Goal: Task Accomplishment & Management: Manage account settings

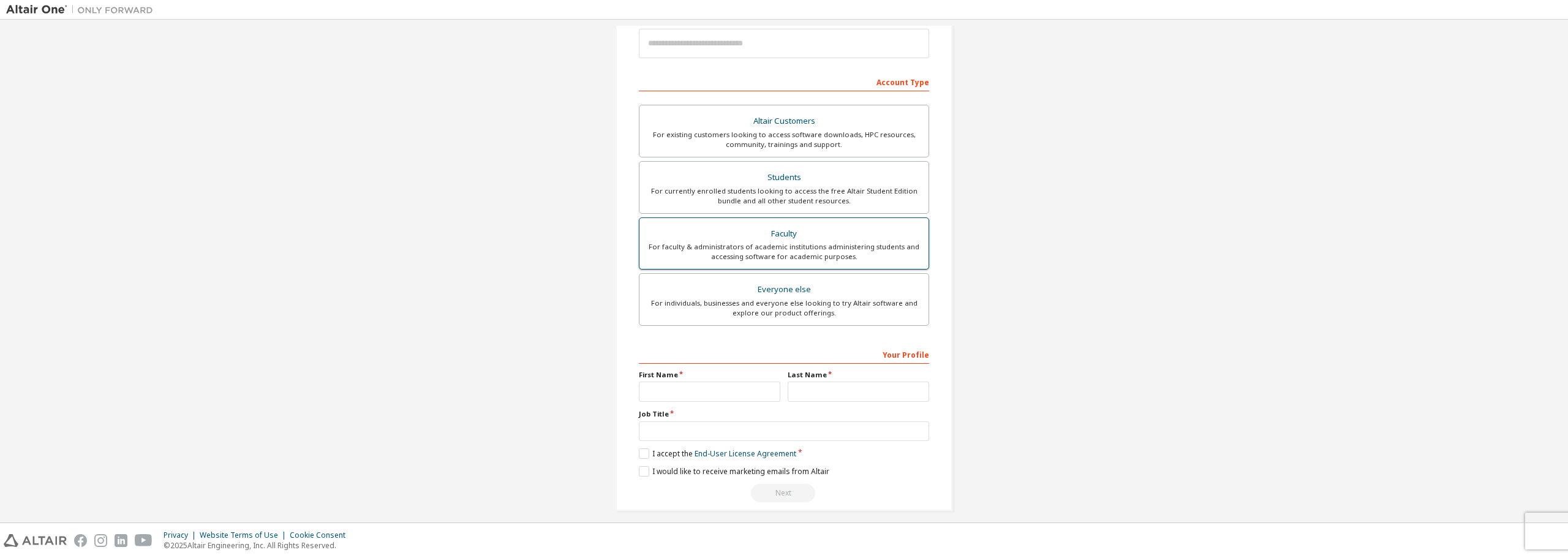
scroll to position [158, 0]
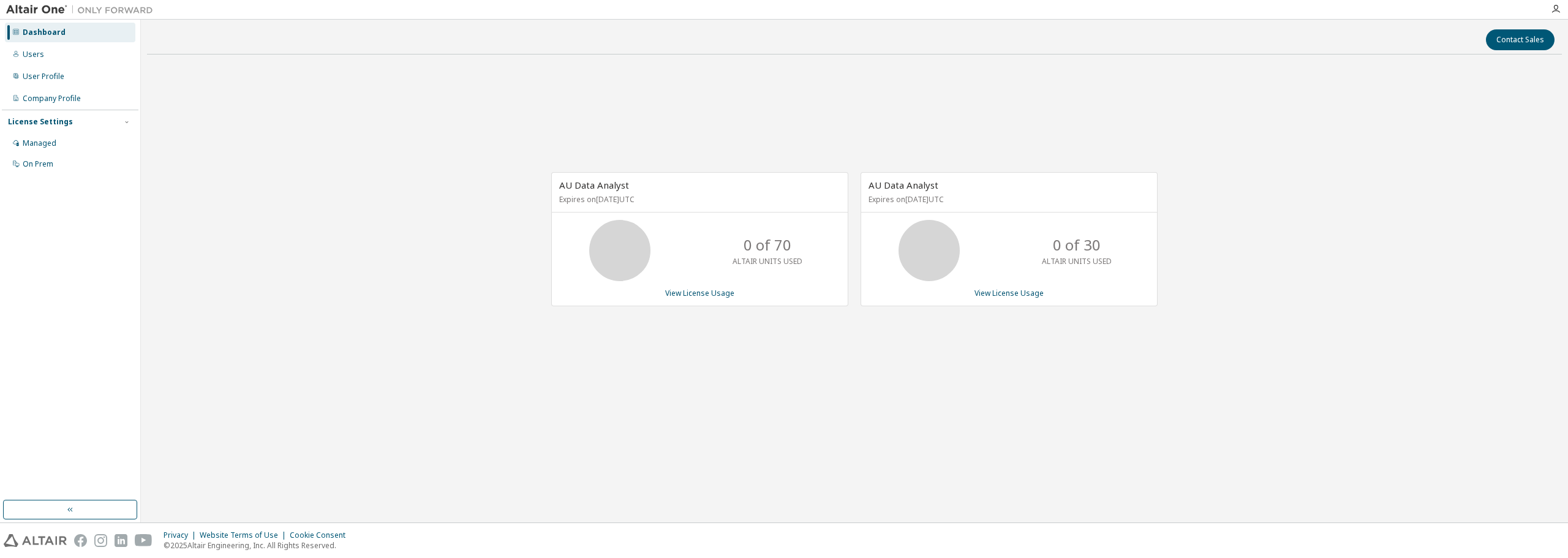
click at [1101, 242] on p "0 of 30" at bounding box center [1077, 245] width 47 height 21
drag, startPoint x: 750, startPoint y: 241, endPoint x: 792, endPoint y: 249, distance: 42.8
click at [791, 249] on div "0 of 70 ALTAIR UNITS USED" at bounding box center [767, 250] width 98 height 61
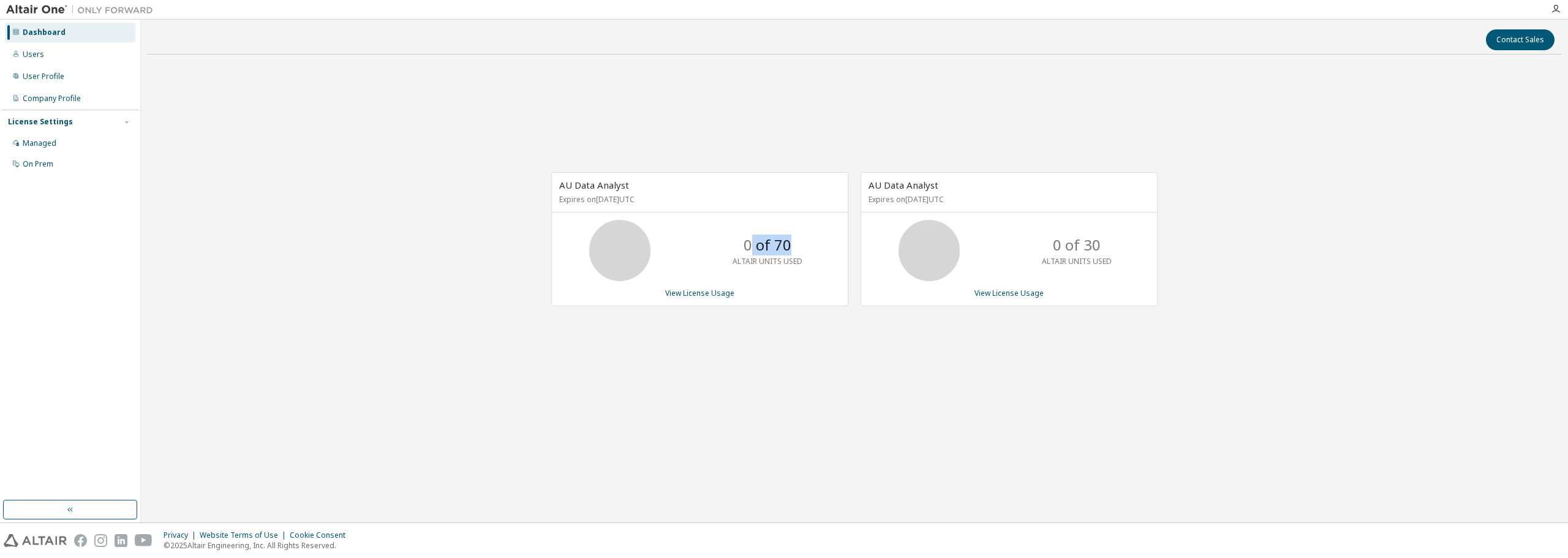
click at [760, 253] on p "0 of 70" at bounding box center [767, 245] width 47 height 21
click at [725, 288] on link "View License Usage" at bounding box center [699, 292] width 69 height 10
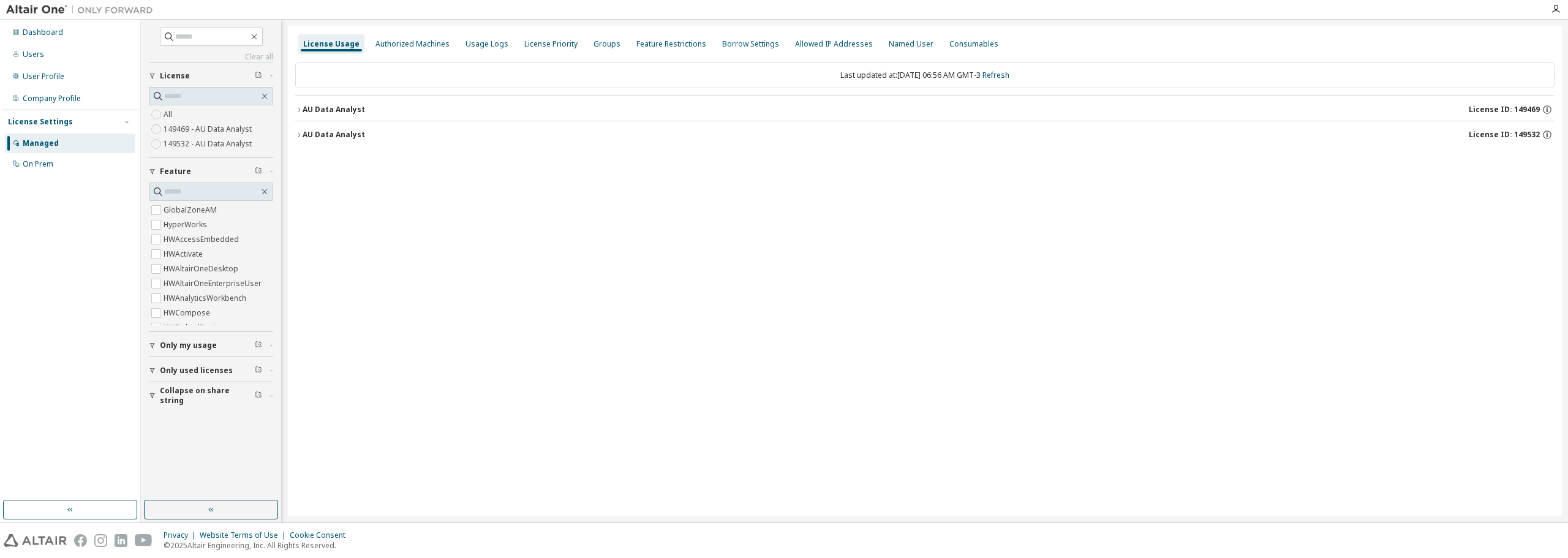
click at [303, 109] on div "AU Data Analyst" at bounding box center [334, 110] width 62 height 9
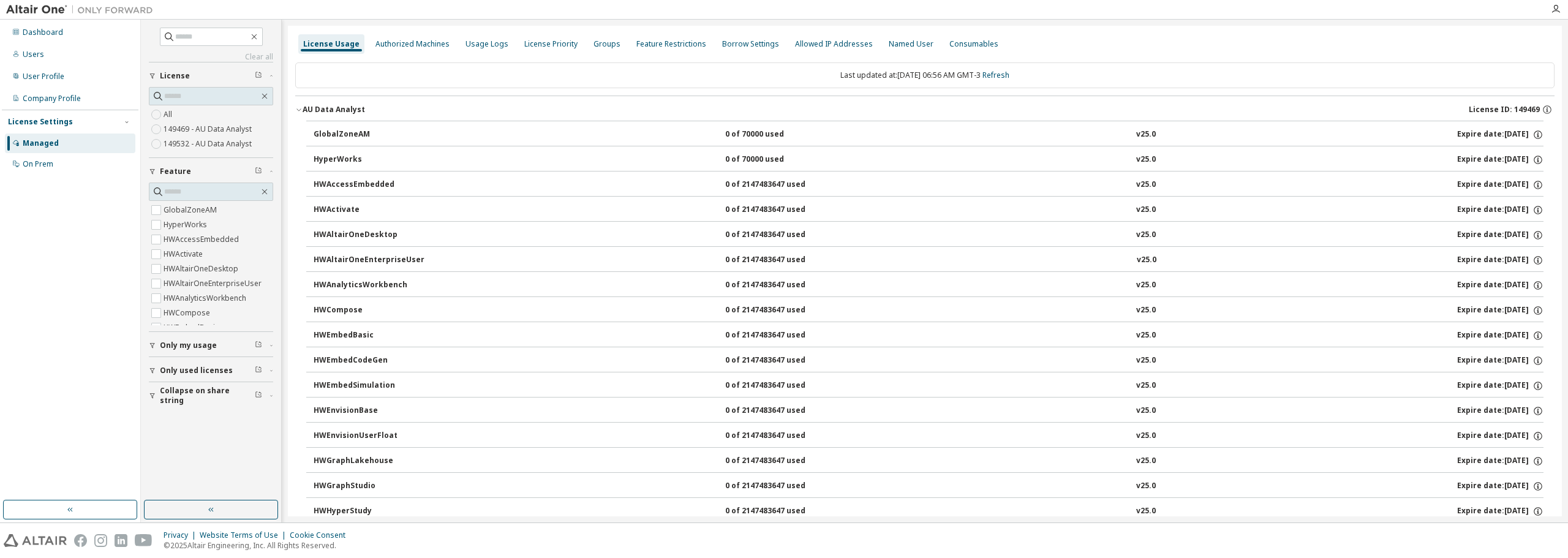
click at [303, 109] on div "AU Data Analyst" at bounding box center [334, 110] width 62 height 9
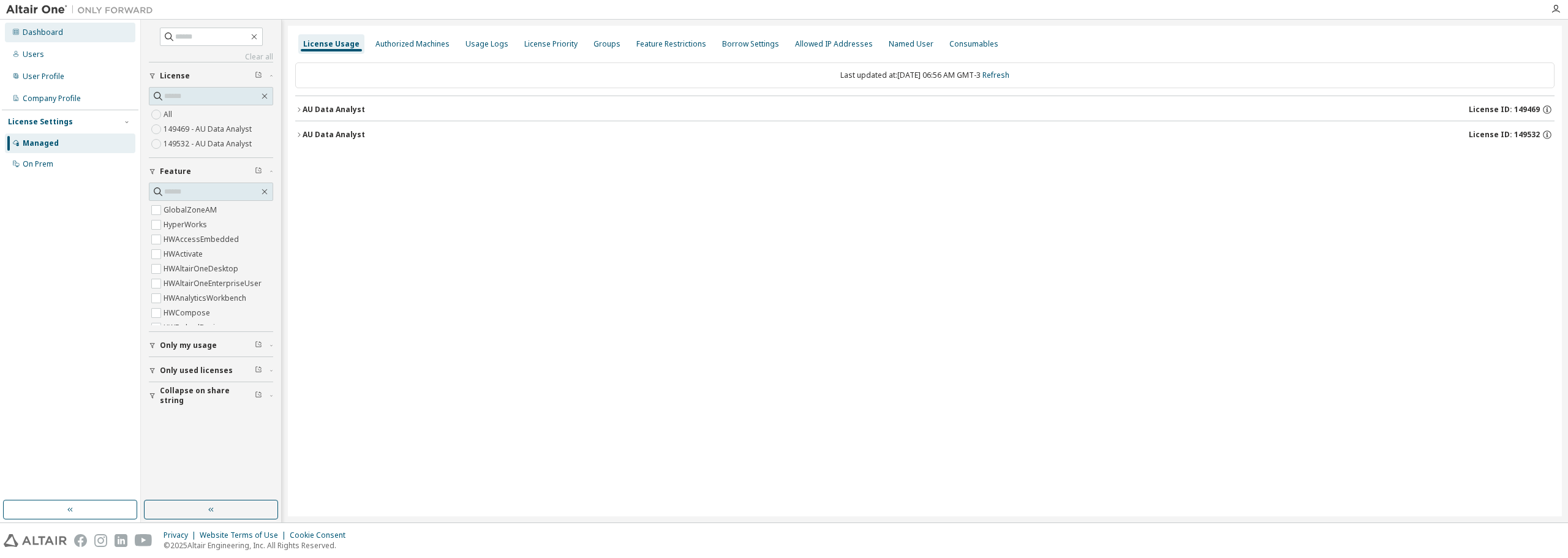
click at [63, 34] on div "Dashboard" at bounding box center [70, 32] width 131 height 20
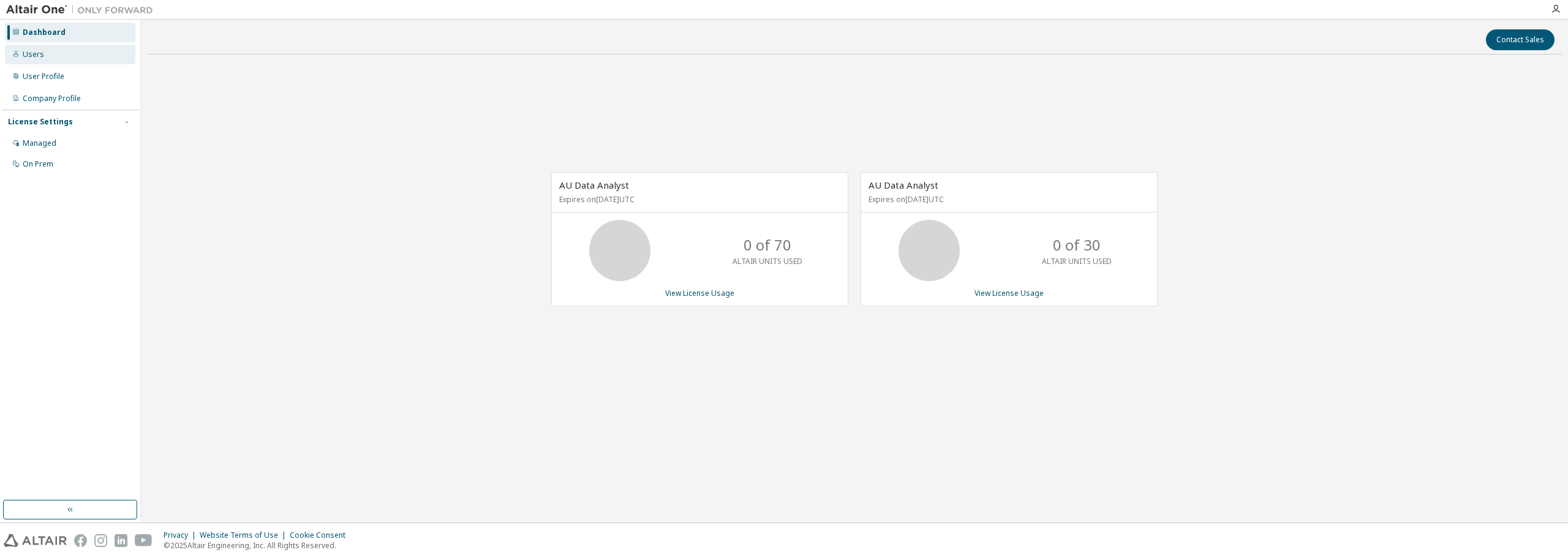
click at [60, 49] on div "Users" at bounding box center [70, 54] width 131 height 20
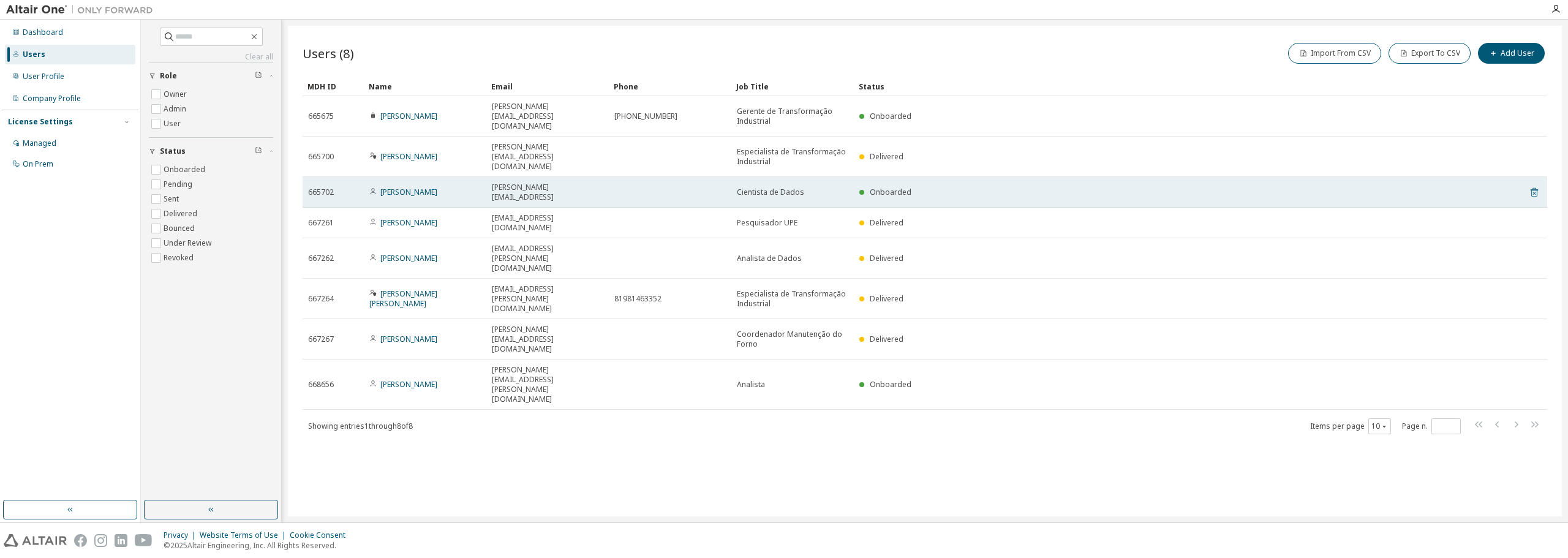
click at [1536, 192] on icon at bounding box center [1534, 193] width 3 height 3
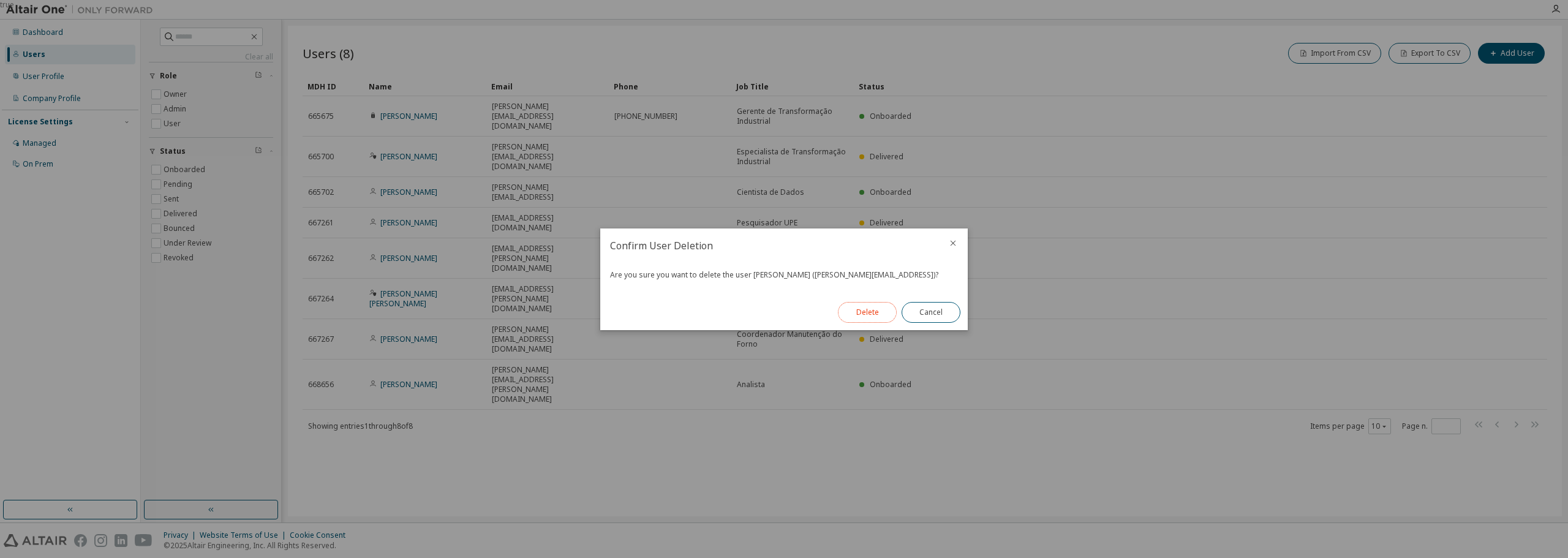
click at [854, 304] on button "Delete" at bounding box center [868, 312] width 59 height 21
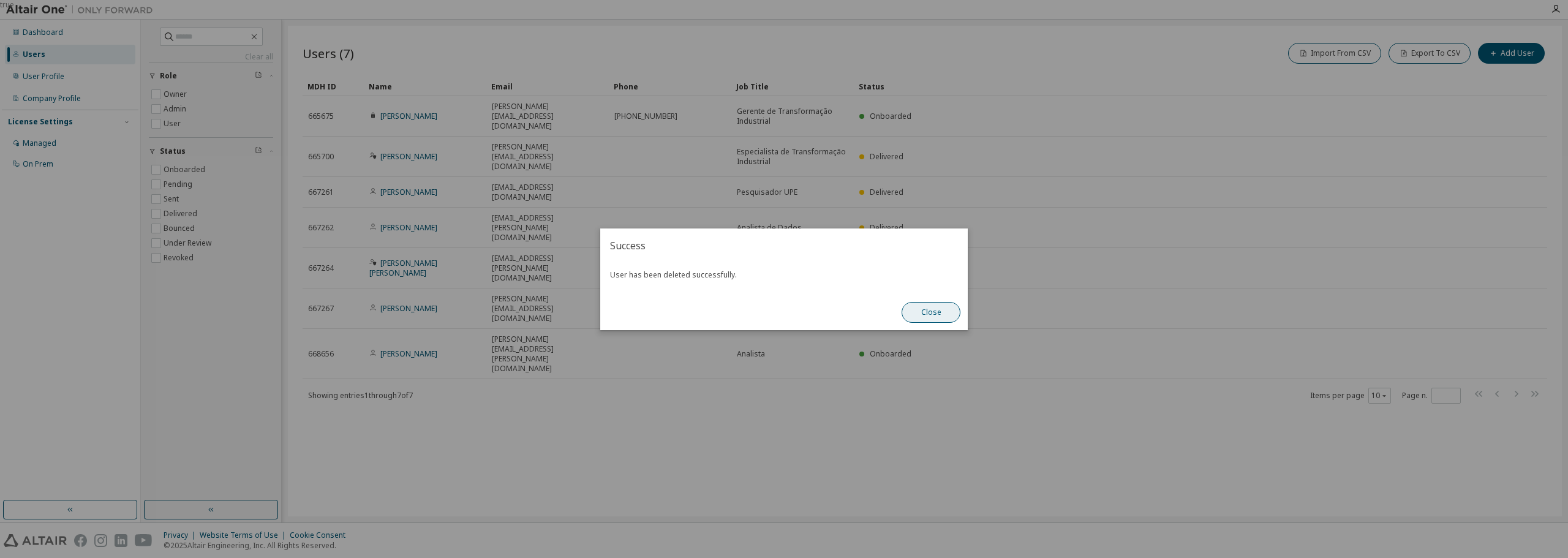
click at [922, 313] on button "Close" at bounding box center [931, 312] width 59 height 21
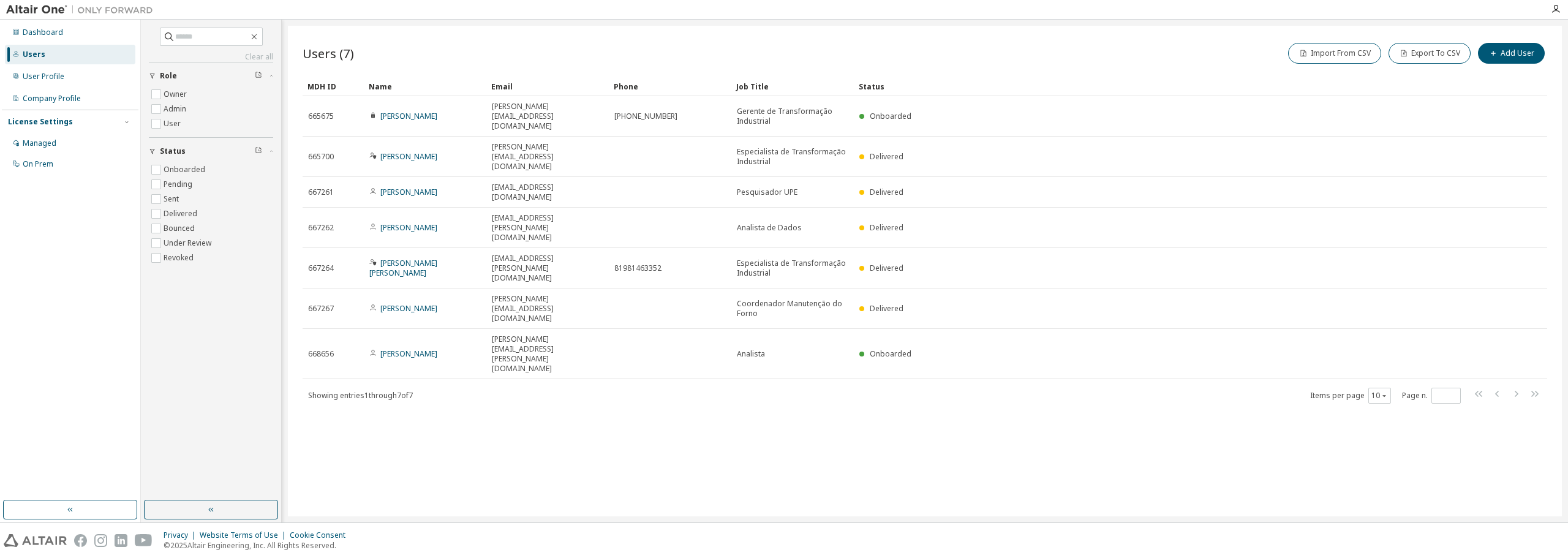
click at [72, 88] on div "Dashboard Users User Profile Company Profile License Settings Managed On Prem" at bounding box center [70, 98] width 136 height 153
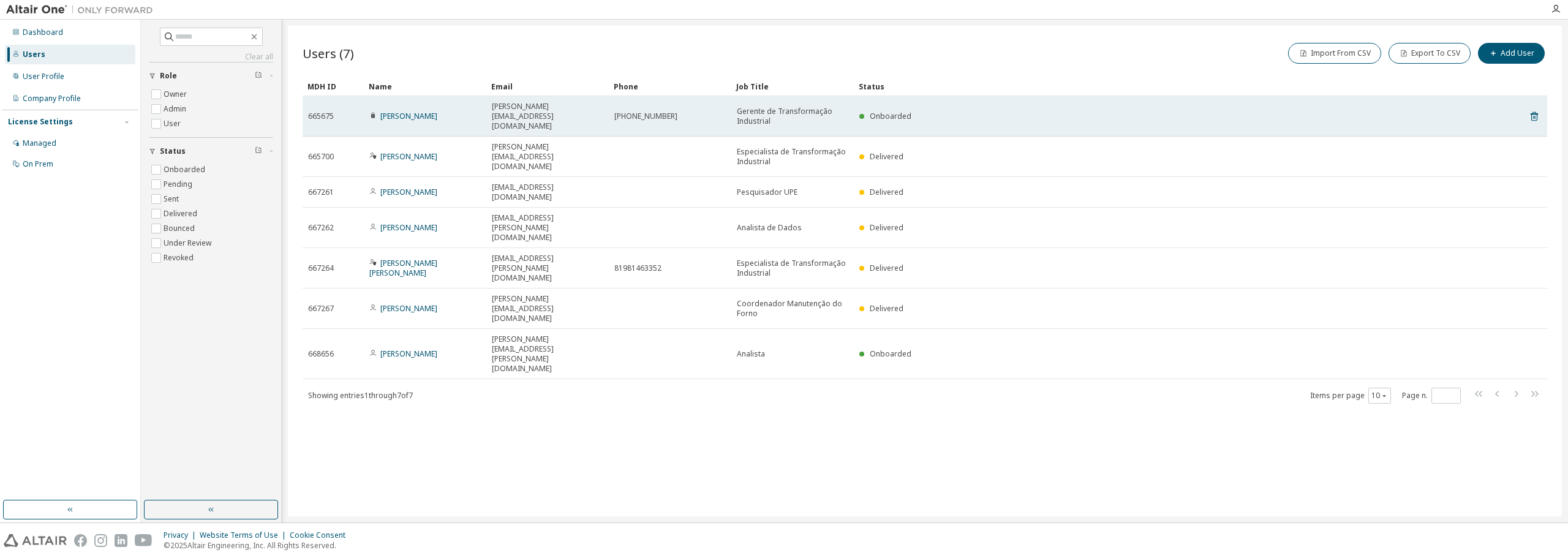
click at [735, 117] on td "Gerente de Transformação Industrial" at bounding box center [792, 116] width 122 height 41
click at [394, 112] on link "[PERSON_NAME]" at bounding box center [409, 115] width 57 height 10
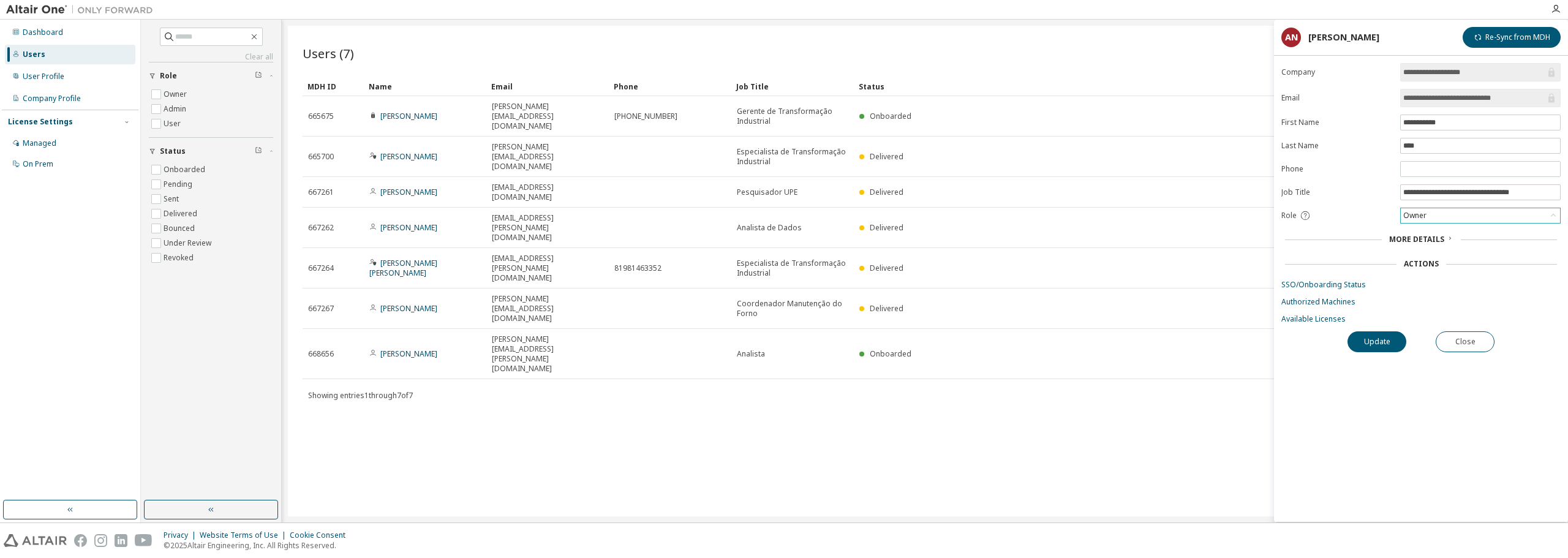
click at [1486, 217] on div "Owner" at bounding box center [1480, 216] width 159 height 15
drag, startPoint x: 1322, startPoint y: 220, endPoint x: 1313, endPoint y: 218, distance: 9.2
click at [1315, 218] on div "Role" at bounding box center [1337, 216] width 112 height 11
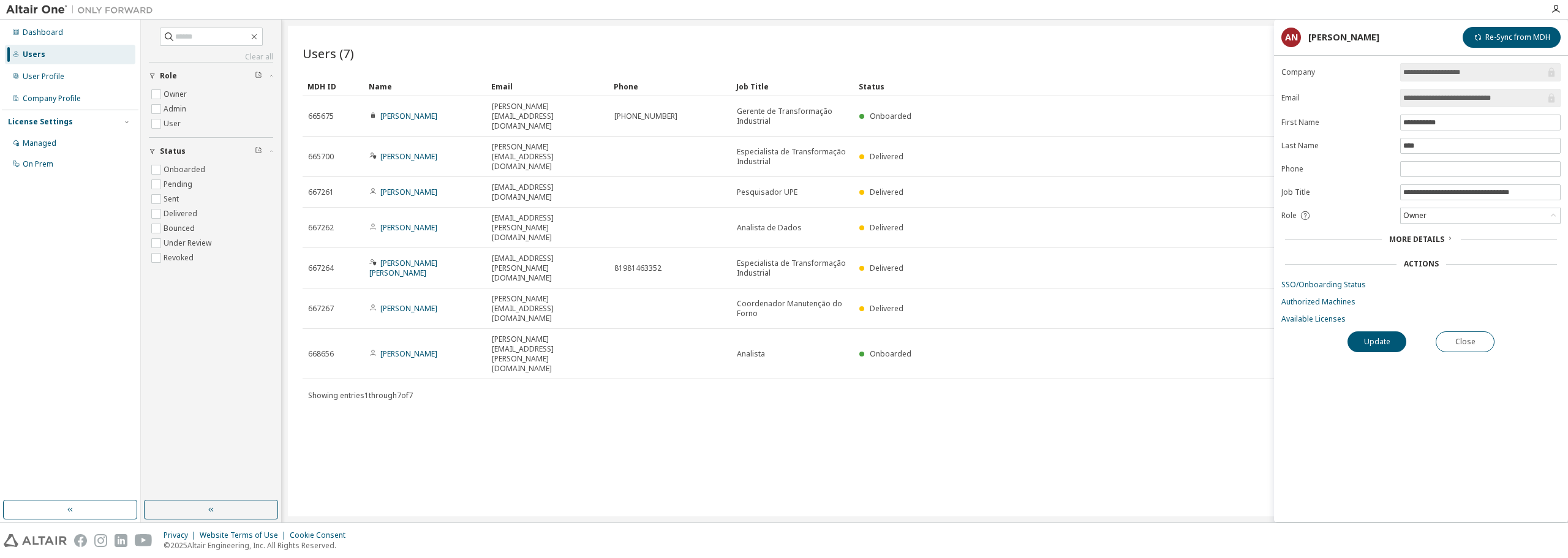
drag, startPoint x: 1313, startPoint y: 216, endPoint x: 1307, endPoint y: 215, distance: 6.1
click at [1312, 216] on div "Role" at bounding box center [1337, 216] width 112 height 11
click at [1307, 215] on icon at bounding box center [1306, 216] width 11 height 11
click at [1334, 178] on form "**********" at bounding box center [1420, 194] width 279 height 261
click at [1545, 39] on button "Re-Sync from MDH" at bounding box center [1512, 37] width 98 height 21
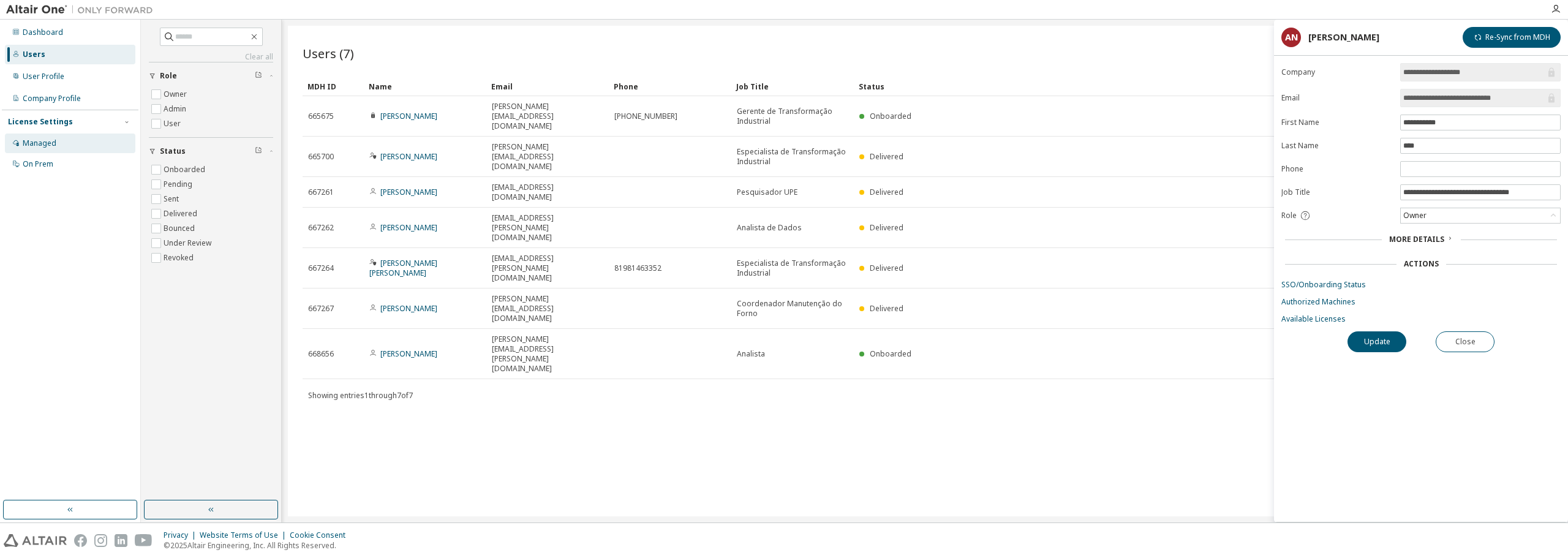
click at [42, 145] on div "Managed" at bounding box center [40, 143] width 34 height 9
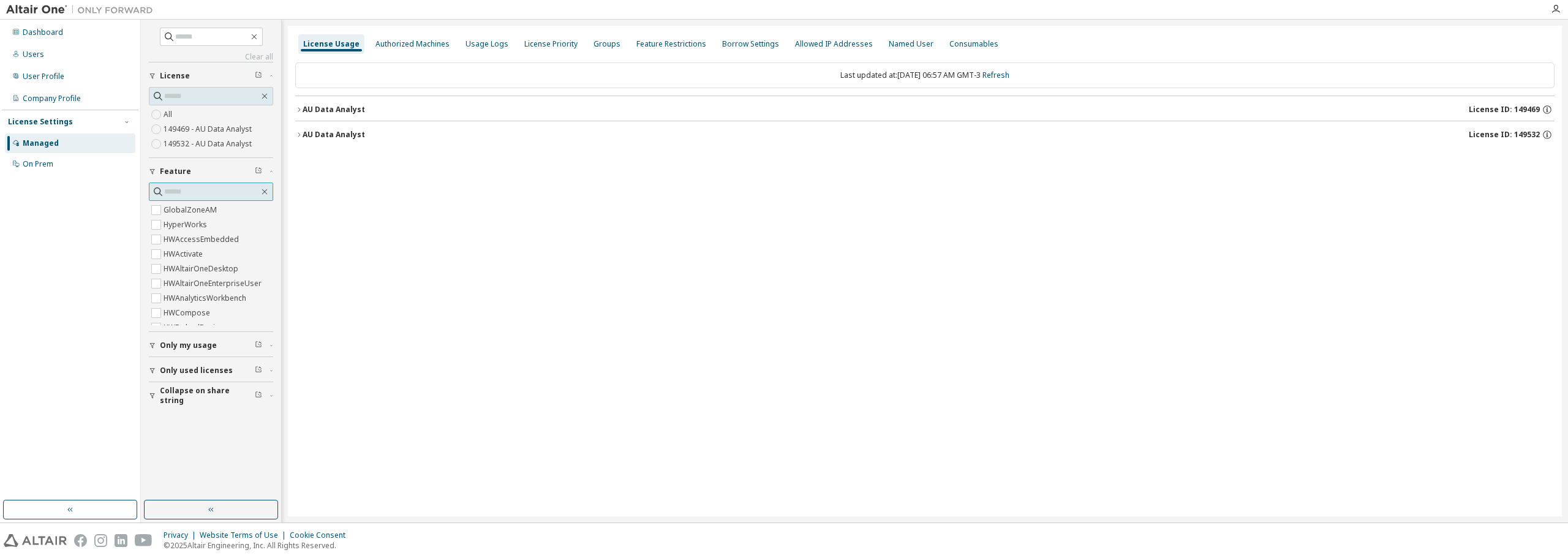
click at [227, 194] on input "text" at bounding box center [211, 191] width 95 height 12
paste input "**********"
drag, startPoint x: 194, startPoint y: 191, endPoint x: 88, endPoint y: 190, distance: 106.0
click at [90, 191] on div "**********" at bounding box center [784, 270] width 1568 height 502
type input "*******"
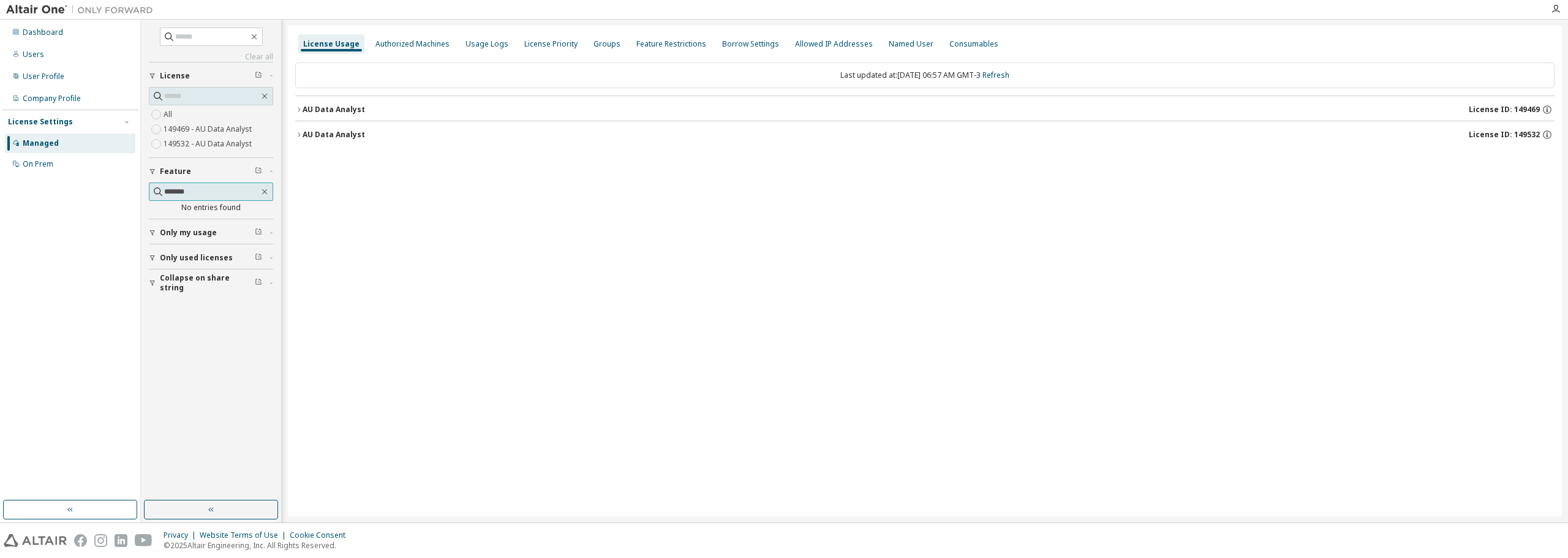
click at [267, 199] on span "*******" at bounding box center [210, 191] width 124 height 18
click at [265, 195] on icon "button" at bounding box center [264, 191] width 9 height 9
click at [194, 164] on button "Feature" at bounding box center [210, 171] width 124 height 26
click at [193, 167] on div "Feature" at bounding box center [215, 171] width 110 height 9
click at [216, 215] on label "GlobalZoneAM" at bounding box center [191, 210] width 56 height 15
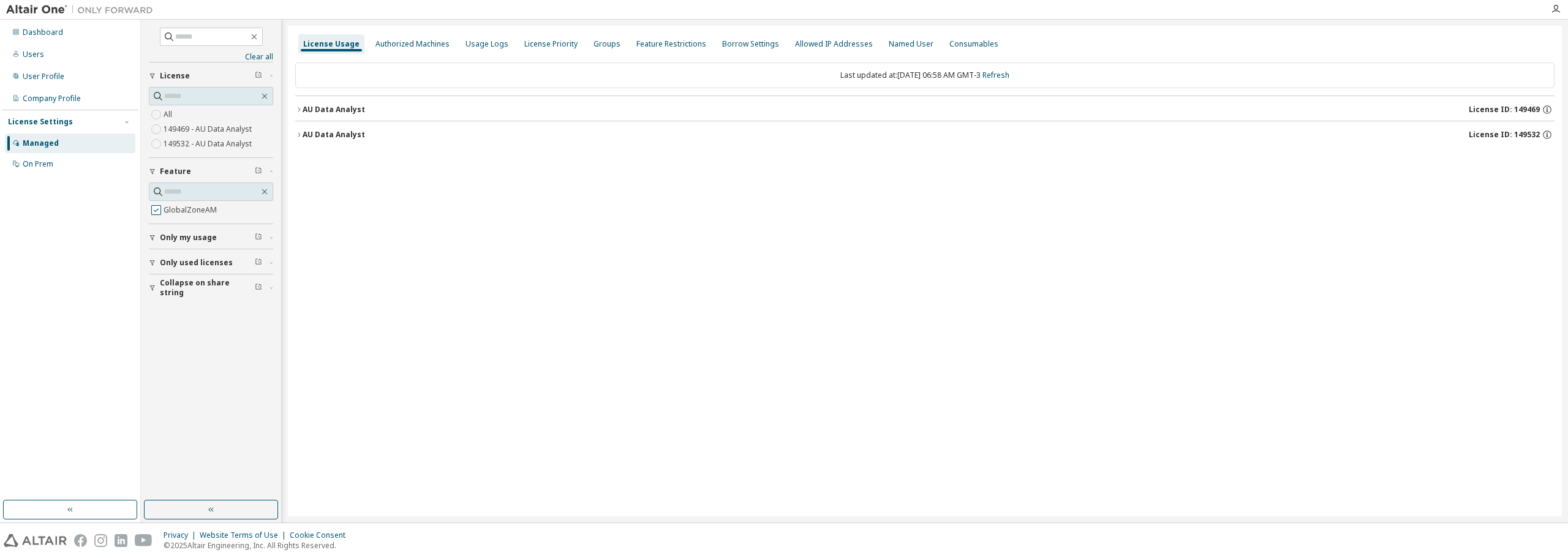
click at [214, 213] on label "GlobalZoneAM" at bounding box center [191, 210] width 56 height 15
click at [302, 133] on div "Last updated at: [DATE] 06:58 AM GMT-3 Refresh" at bounding box center [925, 102] width 1260 height 95
click at [307, 139] on div "AU Data Analyst" at bounding box center [334, 134] width 62 height 9
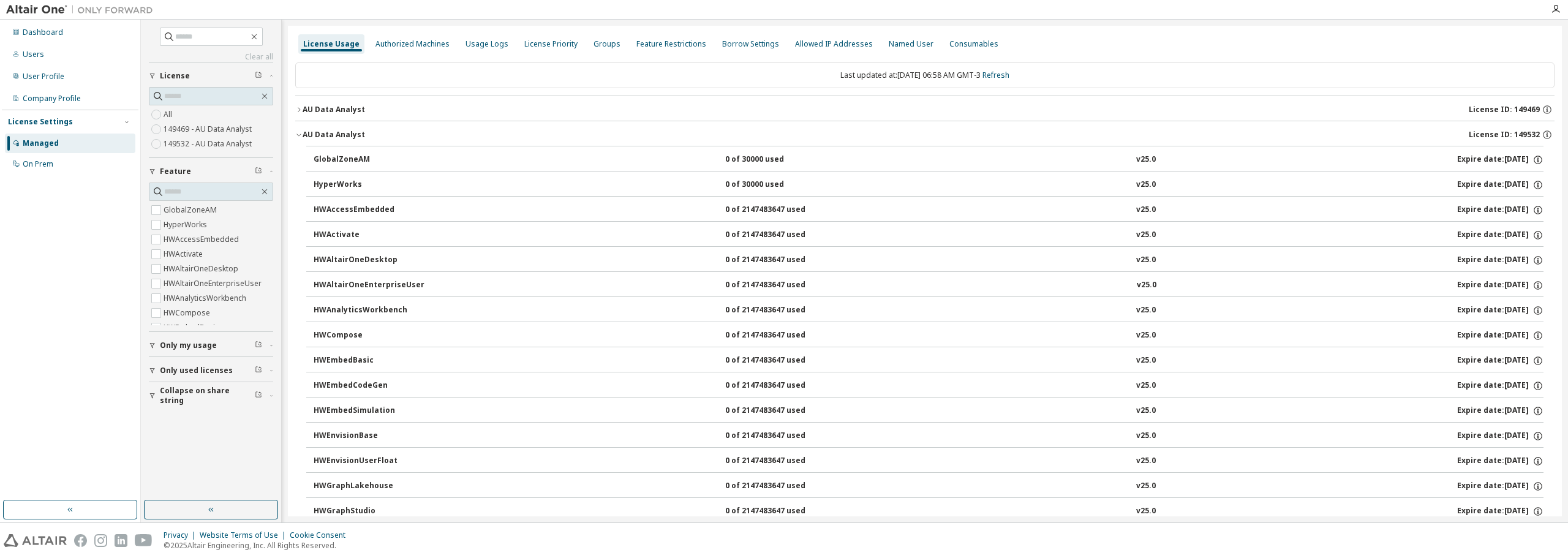
click at [311, 102] on button "AU Data Analyst License ID: 149469" at bounding box center [925, 110] width 1260 height 26
click at [394, 45] on div "Authorized Machines" at bounding box center [413, 44] width 74 height 9
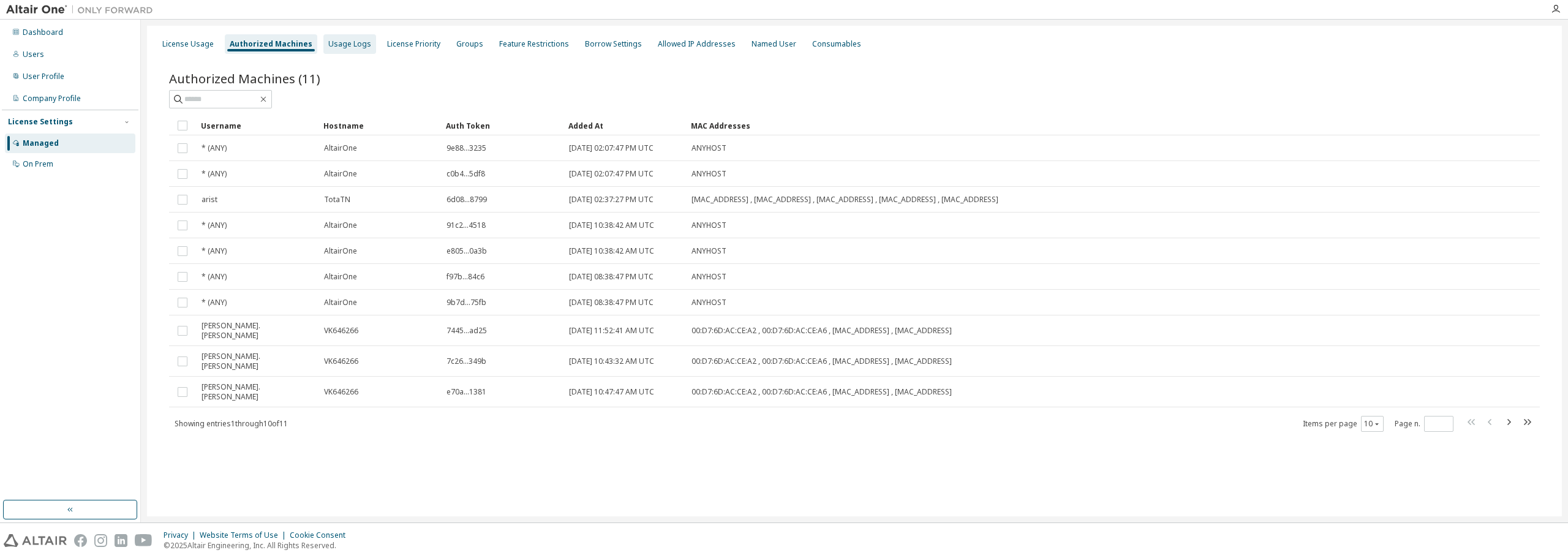
click at [363, 45] on div "Usage Logs" at bounding box center [350, 44] width 53 height 20
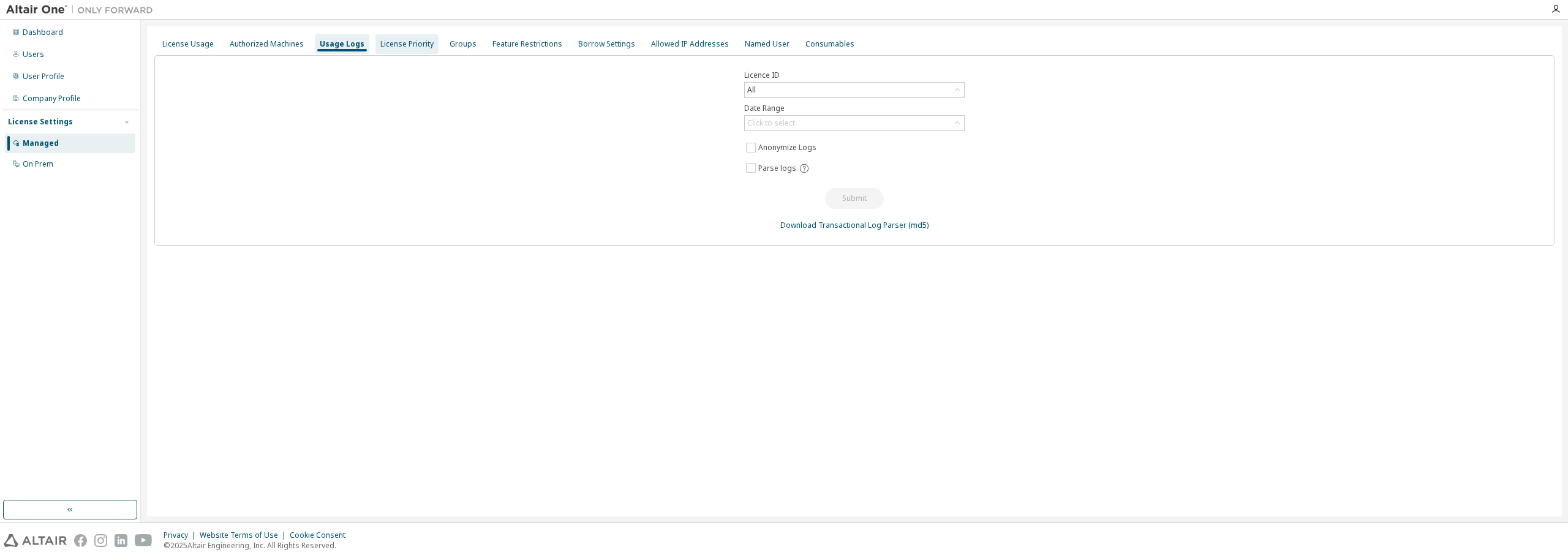
click at [406, 45] on div "License Priority" at bounding box center [407, 44] width 53 height 9
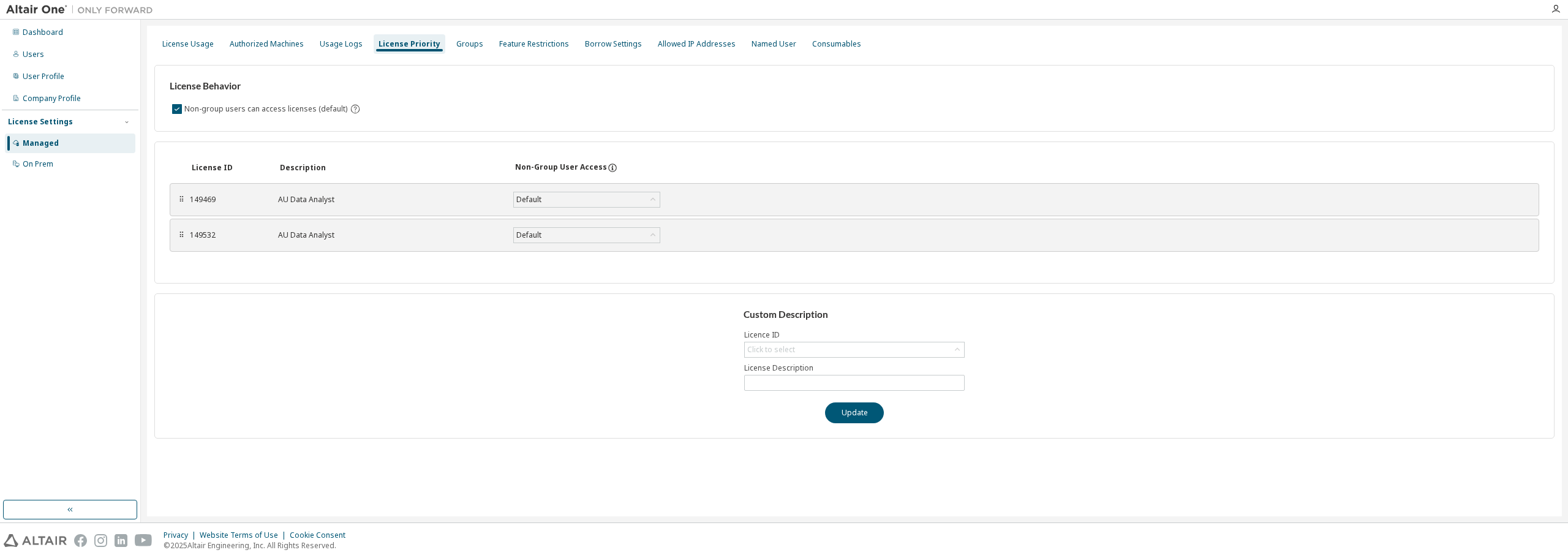
click at [192, 223] on div "⠿ 149532 AU Data Analyst Default Save" at bounding box center [854, 235] width 1369 height 33
click at [207, 231] on div "149532" at bounding box center [227, 235] width 74 height 9
click at [456, 44] on div "Groups" at bounding box center [469, 44] width 26 height 9
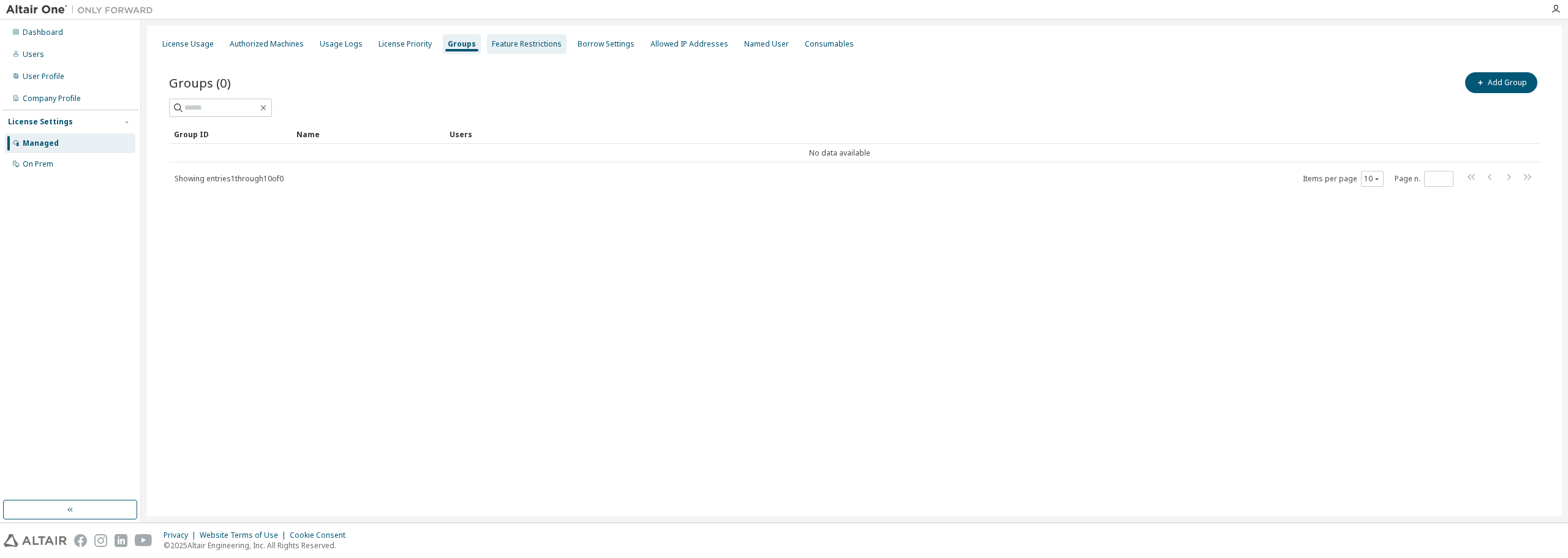
click at [494, 44] on div "Feature Restrictions" at bounding box center [527, 44] width 70 height 9
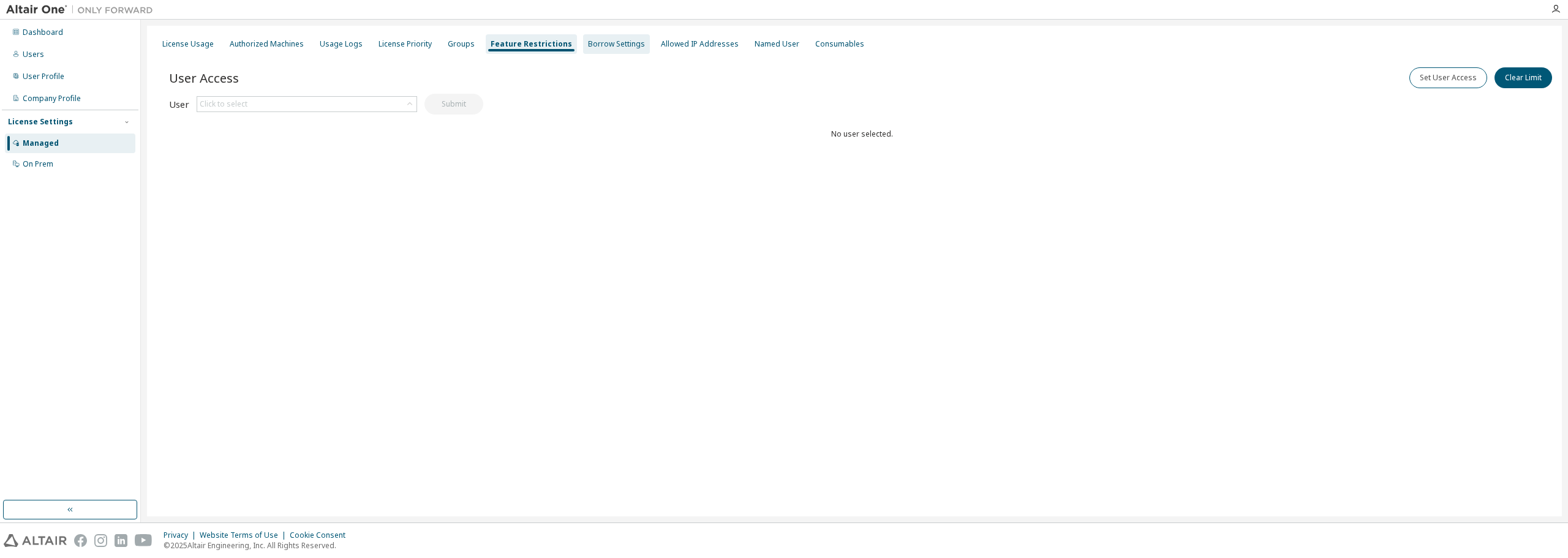
click at [602, 43] on div "Borrow Settings" at bounding box center [616, 44] width 57 height 9
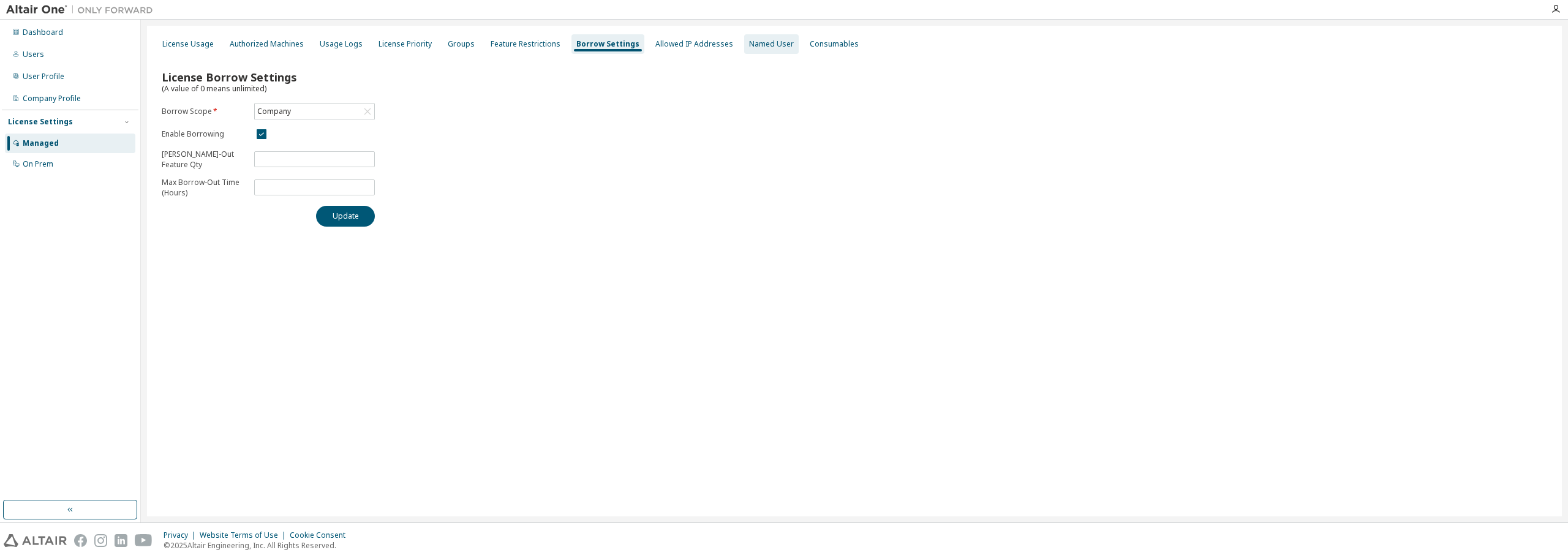
click at [755, 45] on div "Named User" at bounding box center [771, 44] width 44 height 9
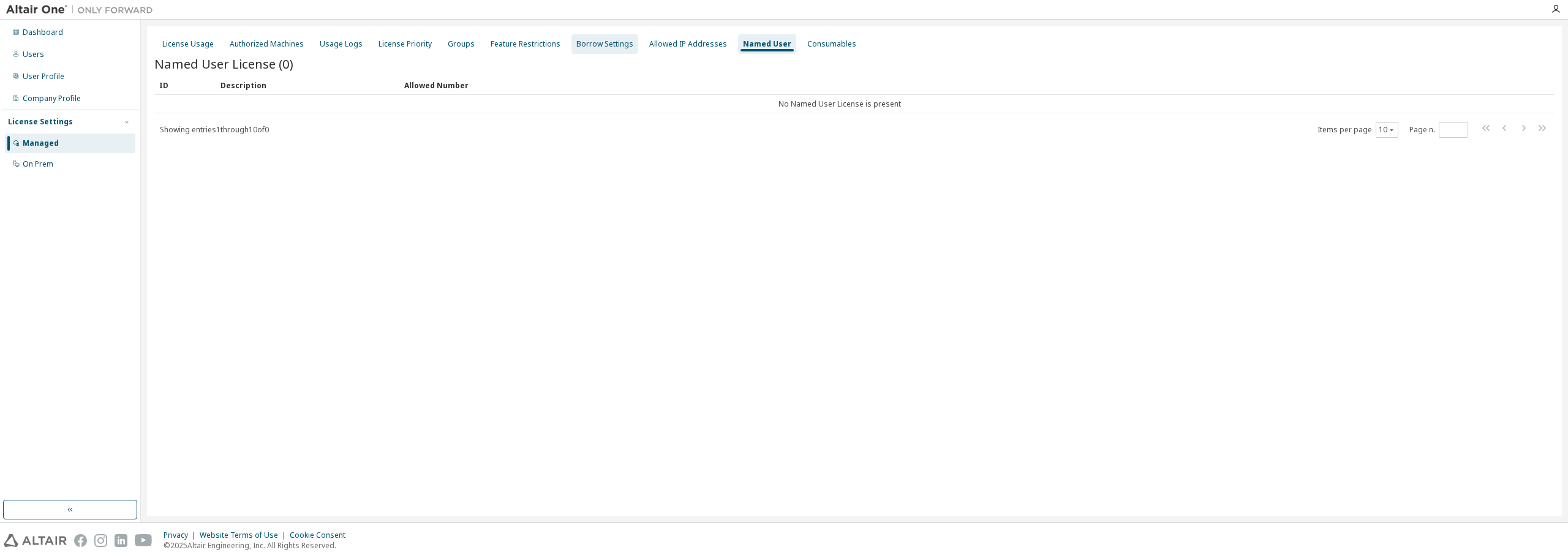
click at [611, 44] on div "Borrow Settings" at bounding box center [605, 44] width 57 height 9
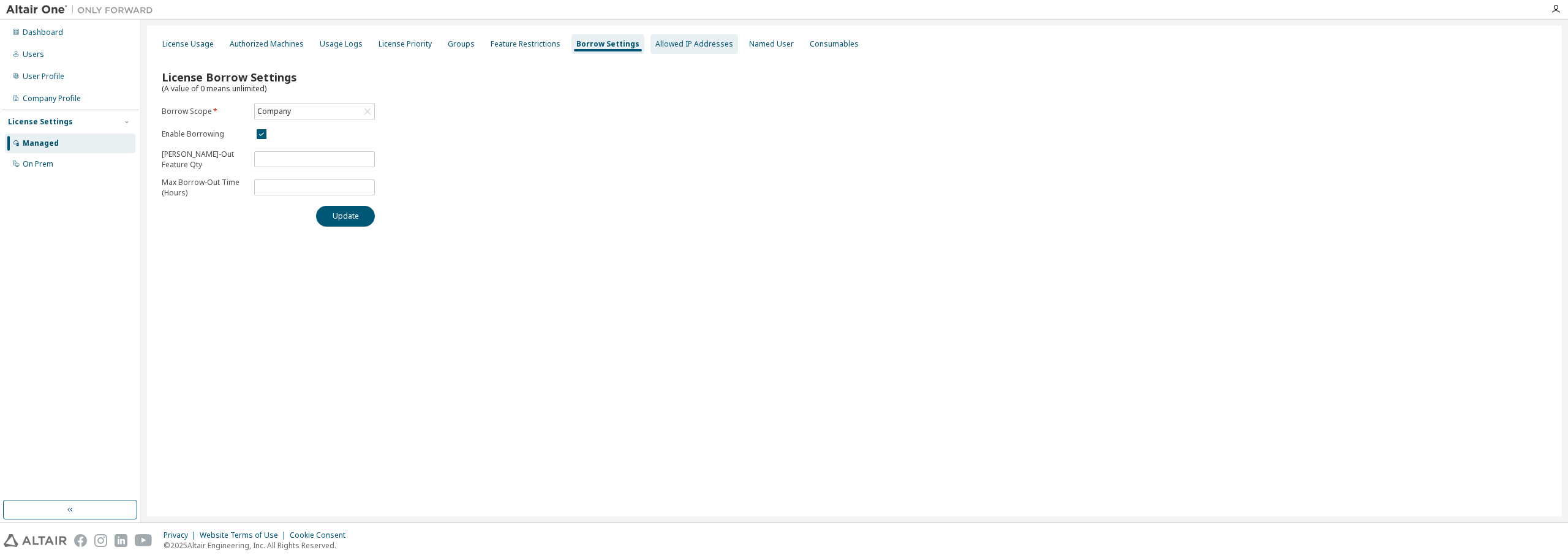
click at [666, 45] on div "Allowed IP Addresses" at bounding box center [695, 44] width 78 height 9
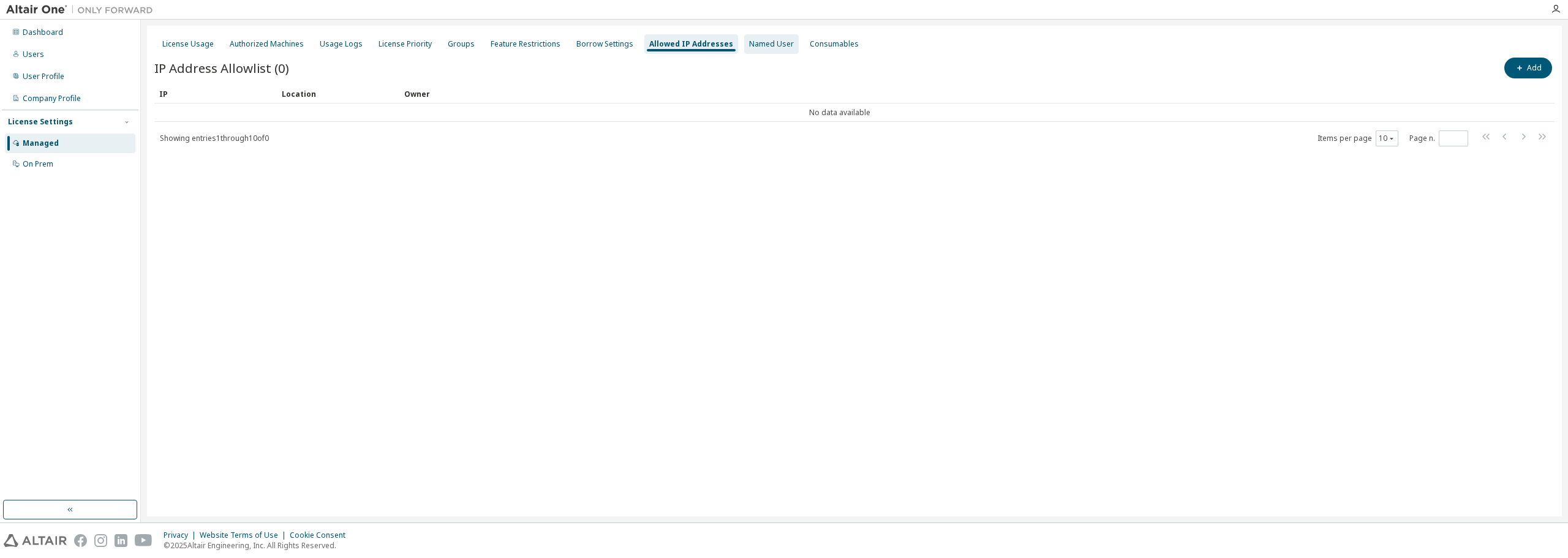
click at [761, 44] on div "Named User" at bounding box center [771, 44] width 44 height 9
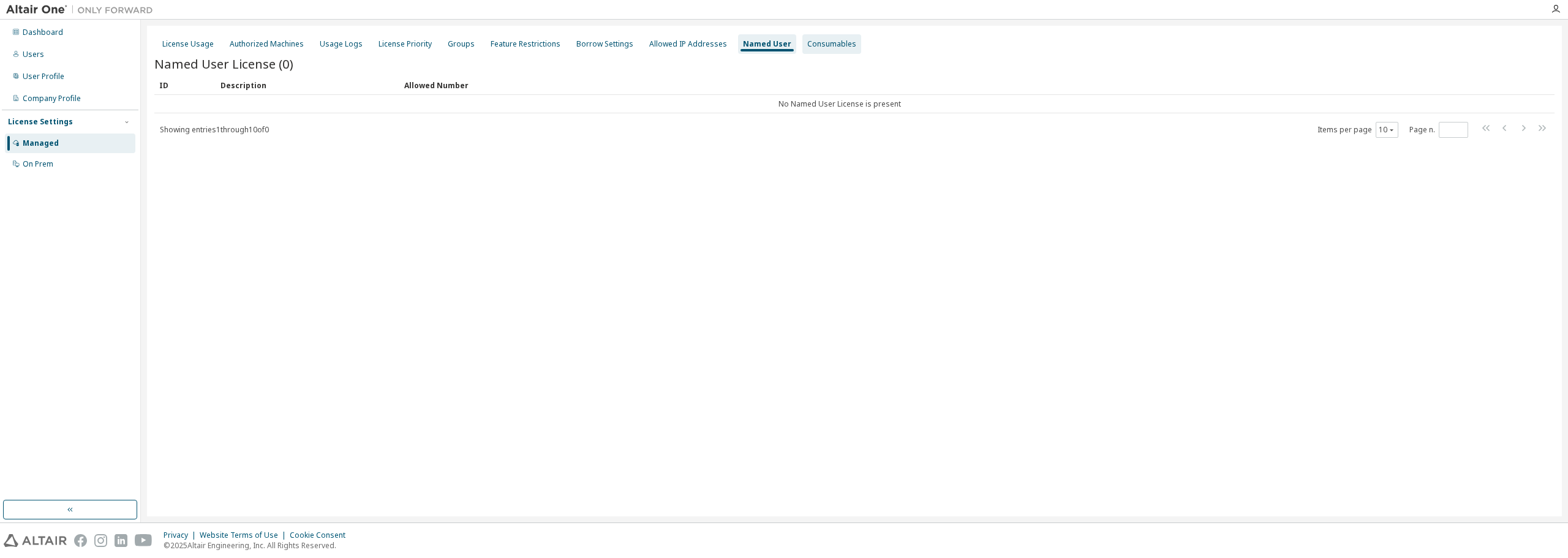
click at [807, 44] on div "Consumables" at bounding box center [832, 44] width 49 height 9
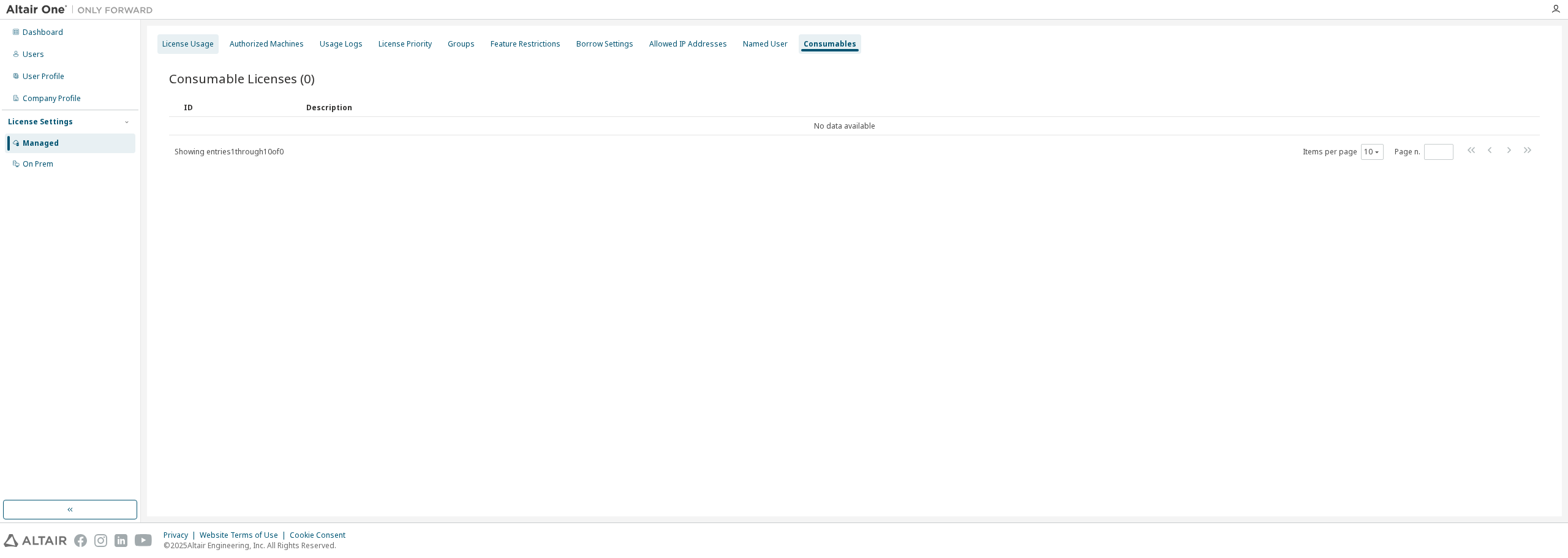
click at [211, 43] on div "License Usage" at bounding box center [188, 44] width 51 height 9
